Goal: Task Accomplishment & Management: Manage account settings

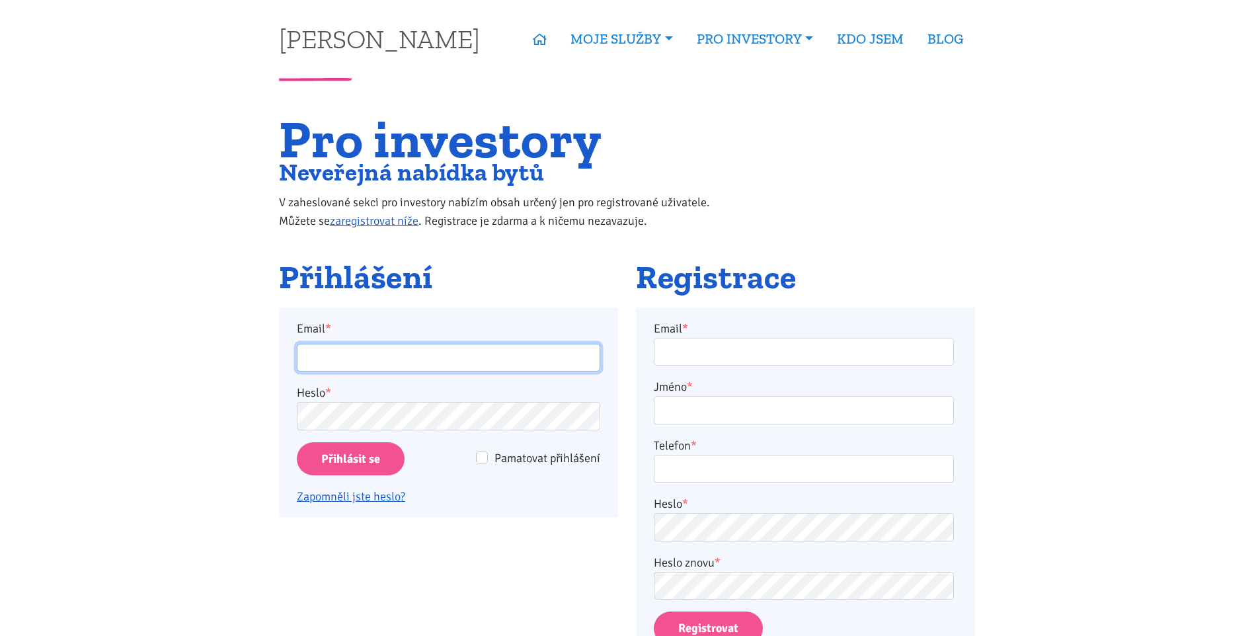
click at [307, 354] on input "Email *" at bounding box center [448, 358] width 303 height 28
type input "[PERSON_NAME][EMAIL_ADDRESS][DOMAIN_NAME]"
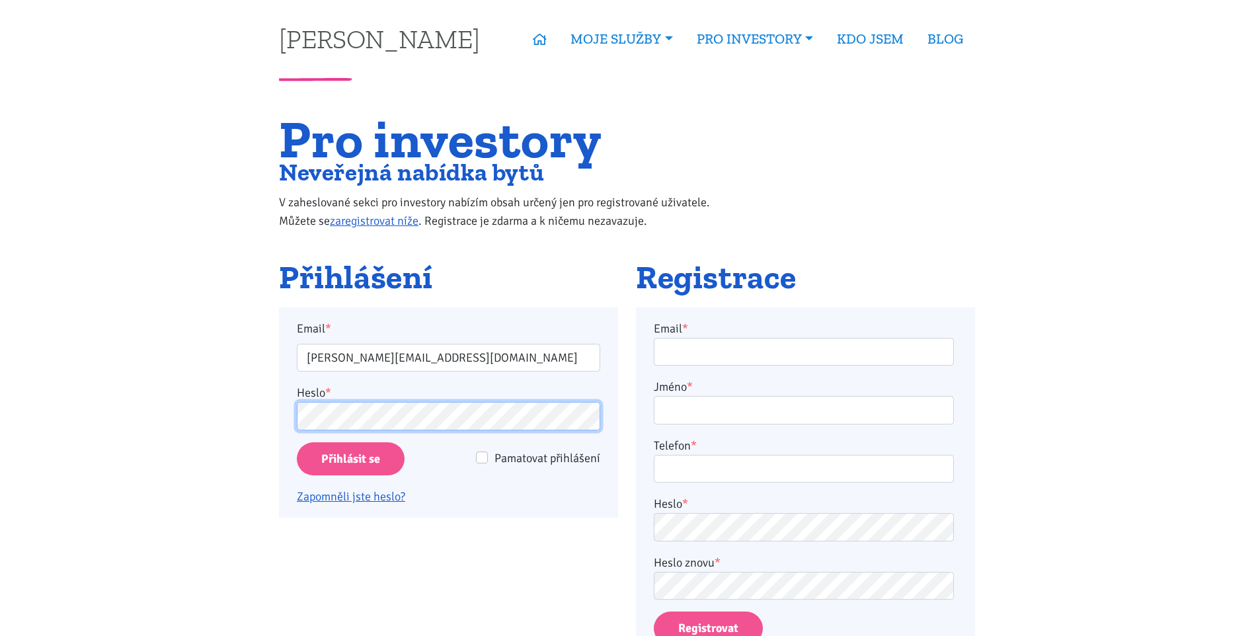
click at [297, 442] on input "Přihlásit se" at bounding box center [351, 459] width 108 height 34
